Goal: Download file/media

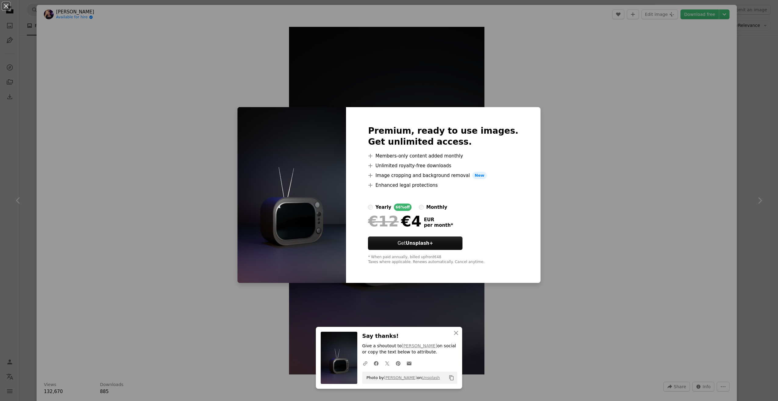
scroll to position [457, 0]
click at [502, 65] on div "An X shape Premium, ready to use images. Get unlimited access. A plus sign Memb…" at bounding box center [389, 200] width 778 height 401
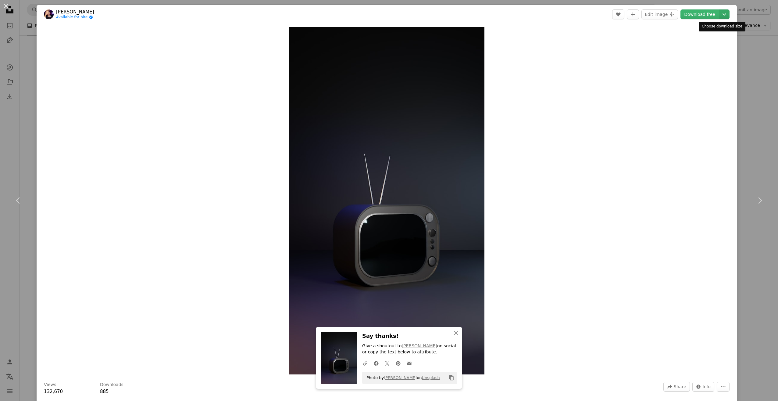
click at [723, 15] on icon "Chevron down" at bounding box center [725, 14] width 10 height 7
click at [598, 145] on dialog "An X shape Chevron left Chevron right [PERSON_NAME] Available for hire A checkm…" at bounding box center [389, 200] width 778 height 401
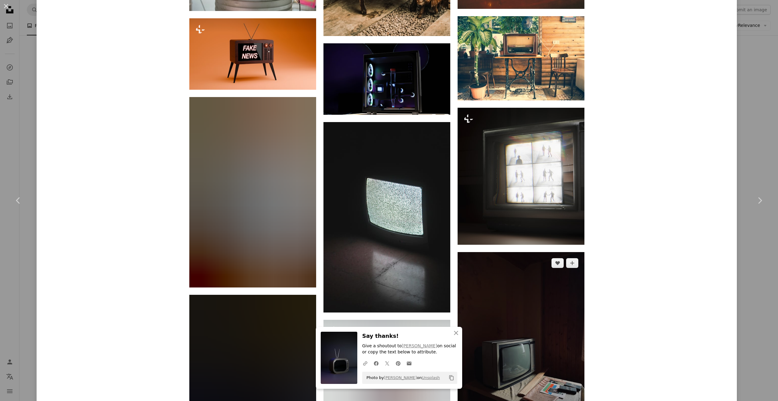
scroll to position [4834, 0]
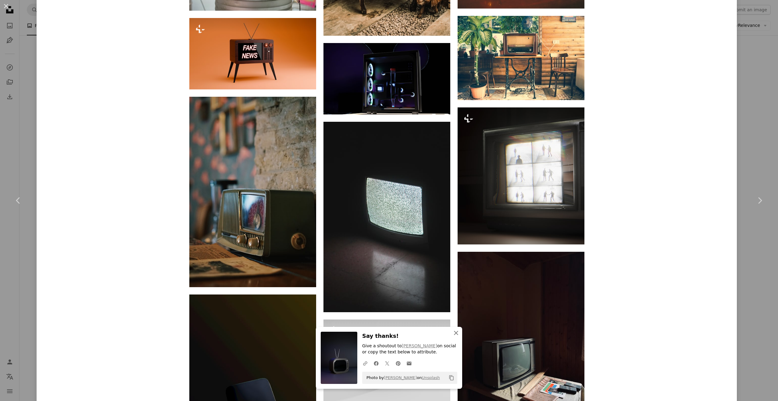
click at [454, 332] on icon "button" at bounding box center [456, 332] width 4 height 4
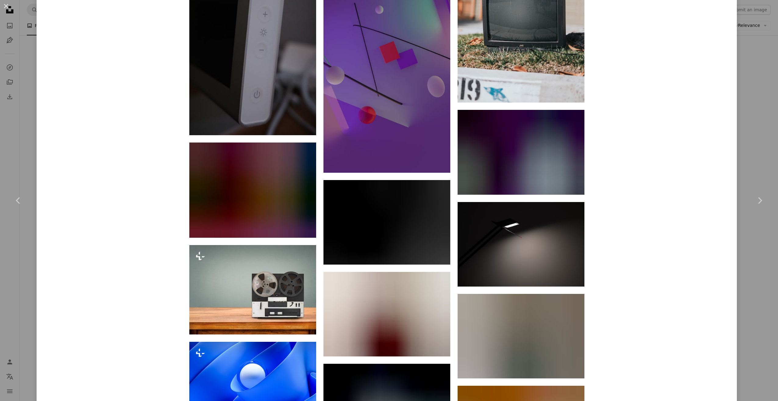
scroll to position [14026, 0]
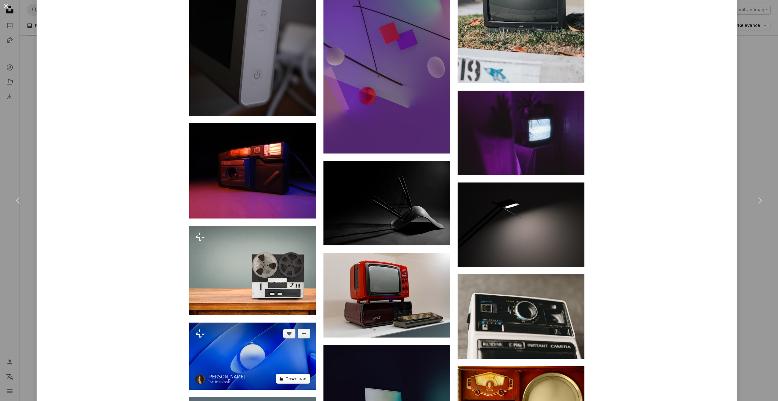
click at [294, 373] on button "A lock Download" at bounding box center [293, 378] width 34 height 10
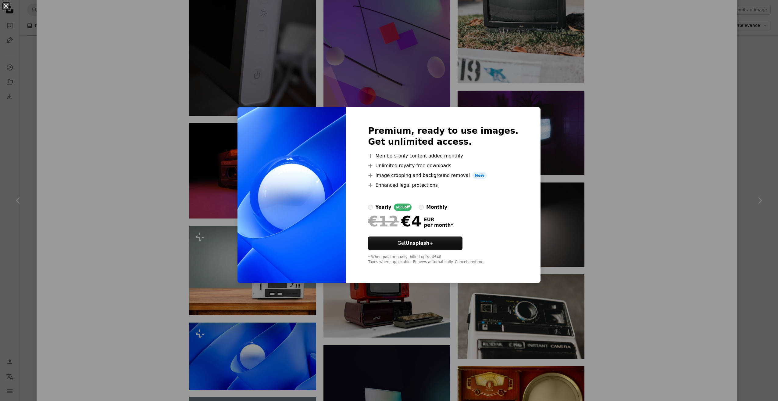
click at [234, 198] on div "An X shape Premium, ready to use images. Get unlimited access. A plus sign Memb…" at bounding box center [389, 200] width 778 height 401
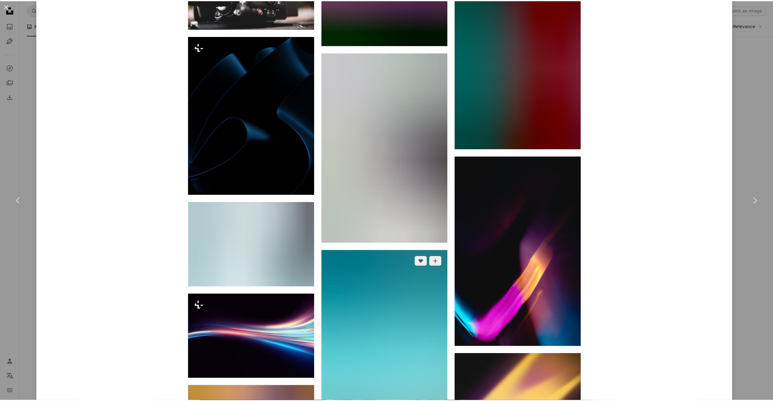
scroll to position [21923, 0]
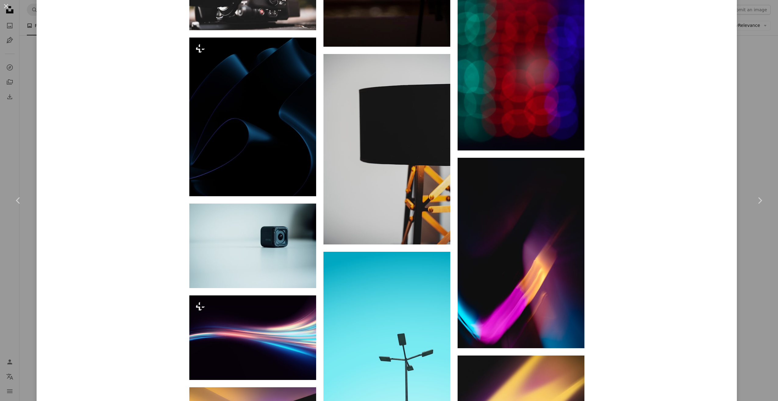
click at [2, 162] on div "An X shape Chevron left Chevron right [PERSON_NAME] Available for hire A checkm…" at bounding box center [389, 200] width 778 height 401
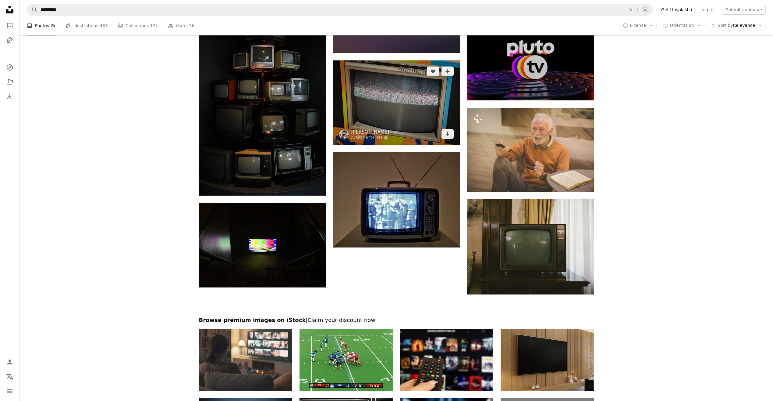
scroll to position [721, 0]
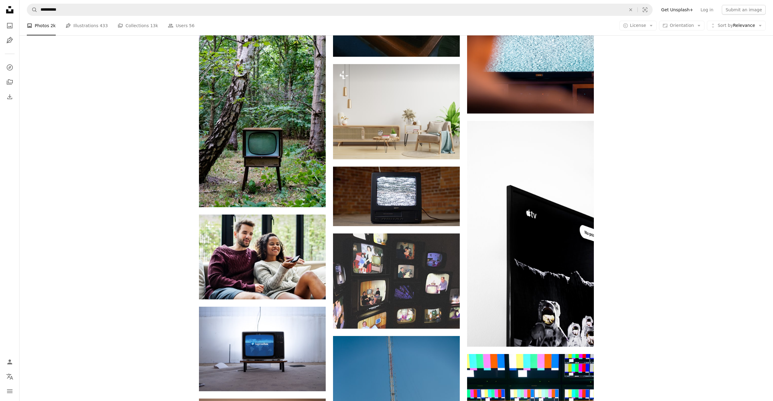
scroll to position [2611, 0]
